Goal: Information Seeking & Learning: Learn about a topic

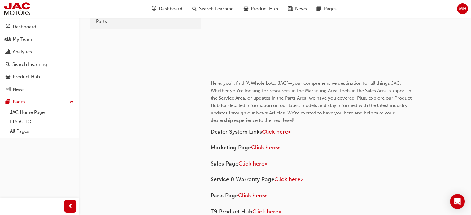
scroll to position [248, 0]
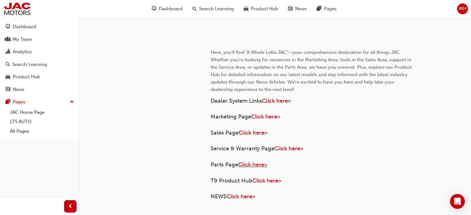
click at [256, 164] on span "Click here>" at bounding box center [252, 164] width 29 height 7
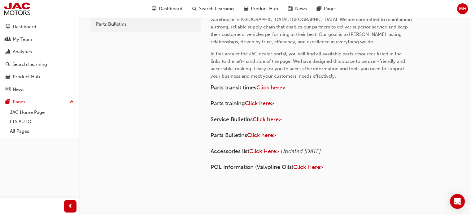
scroll to position [62, 0]
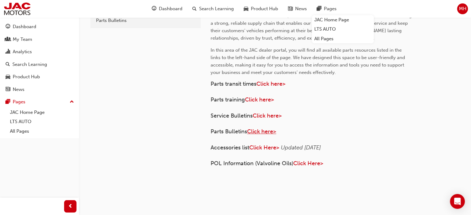
click at [263, 133] on span "Click here>" at bounding box center [261, 131] width 29 height 7
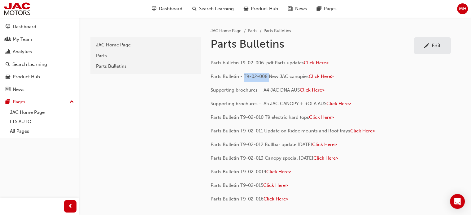
drag, startPoint x: 268, startPoint y: 75, endPoint x: 244, endPoint y: 75, distance: 24.8
click at [244, 75] on span "Parts Bulletin - T9-02-008 New JAC canopies" at bounding box center [260, 77] width 98 height 6
